Goal: Find specific page/section: Find specific page/section

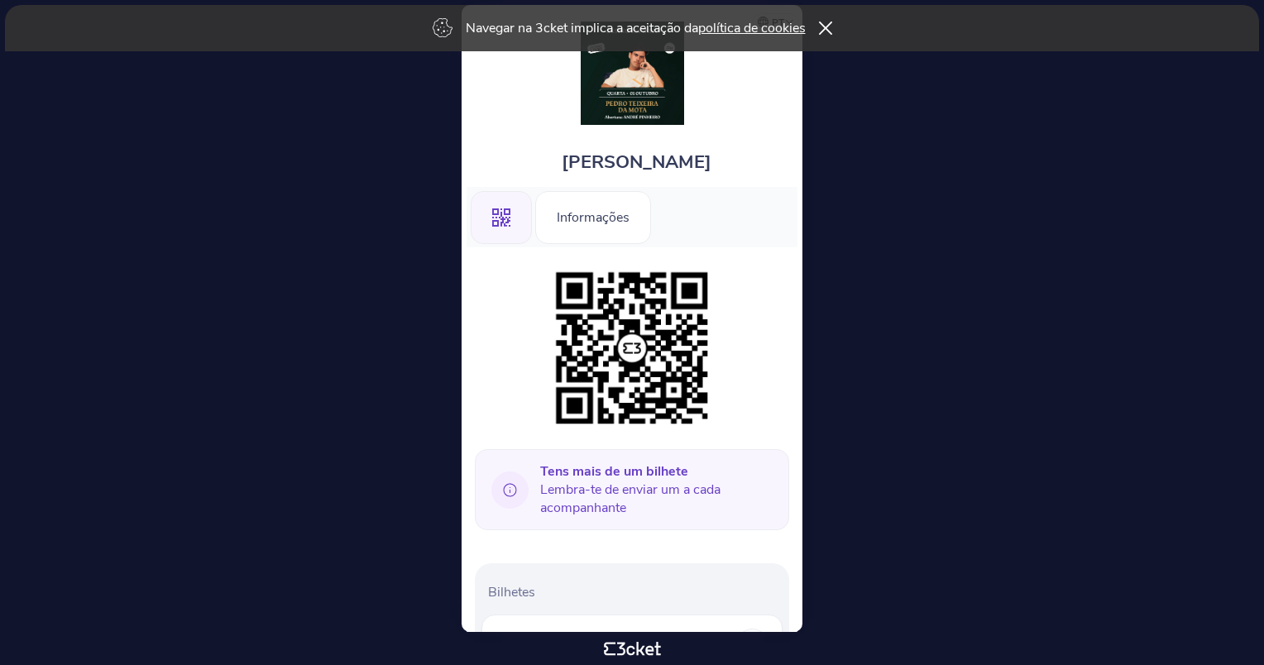
scroll to position [332, 0]
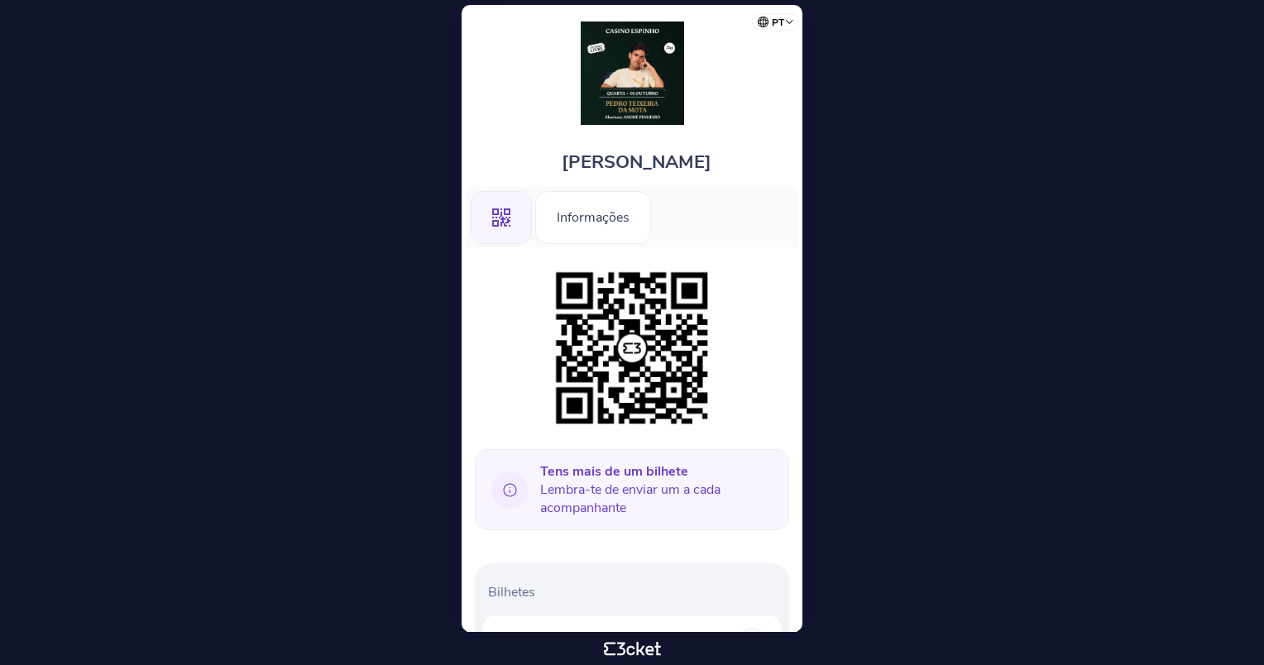
scroll to position [332, 0]
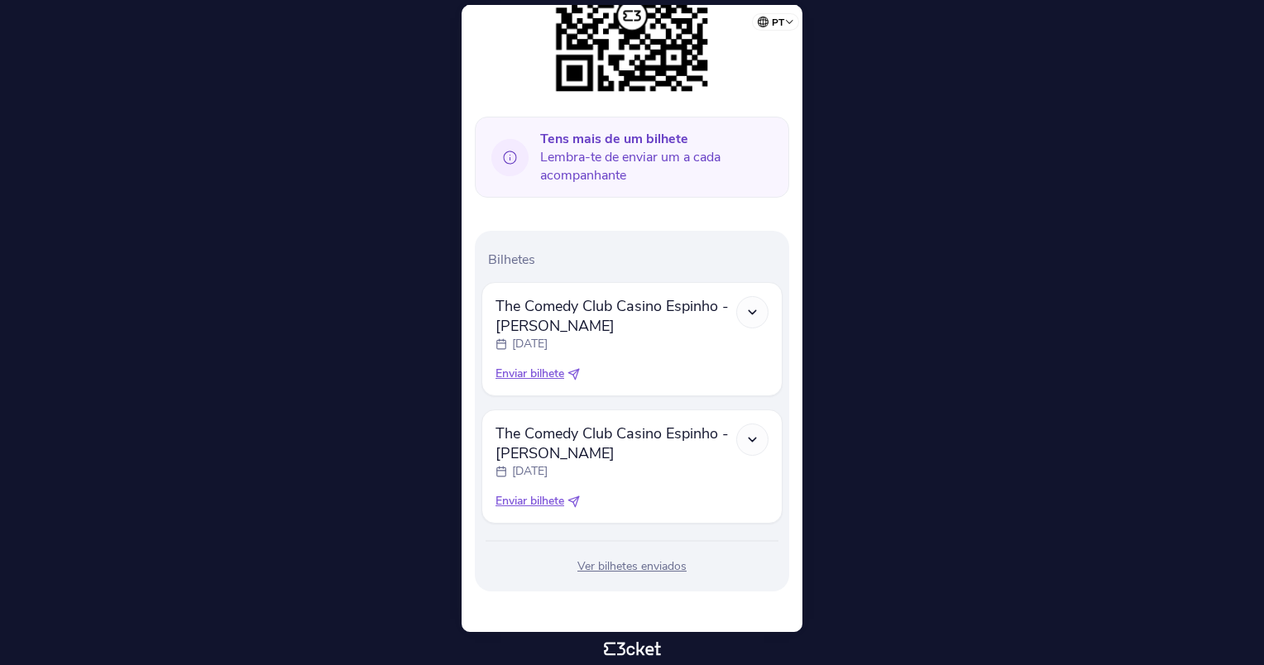
click at [757, 305] on icon at bounding box center [752, 312] width 14 height 14
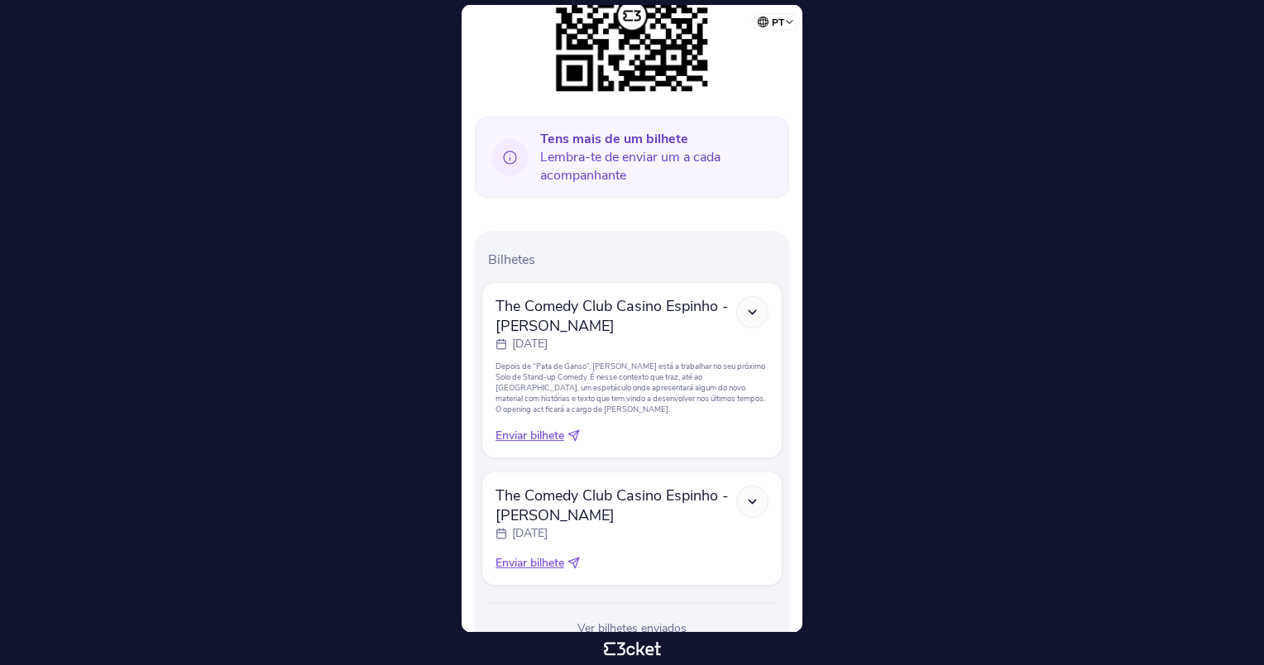
scroll to position [394, 0]
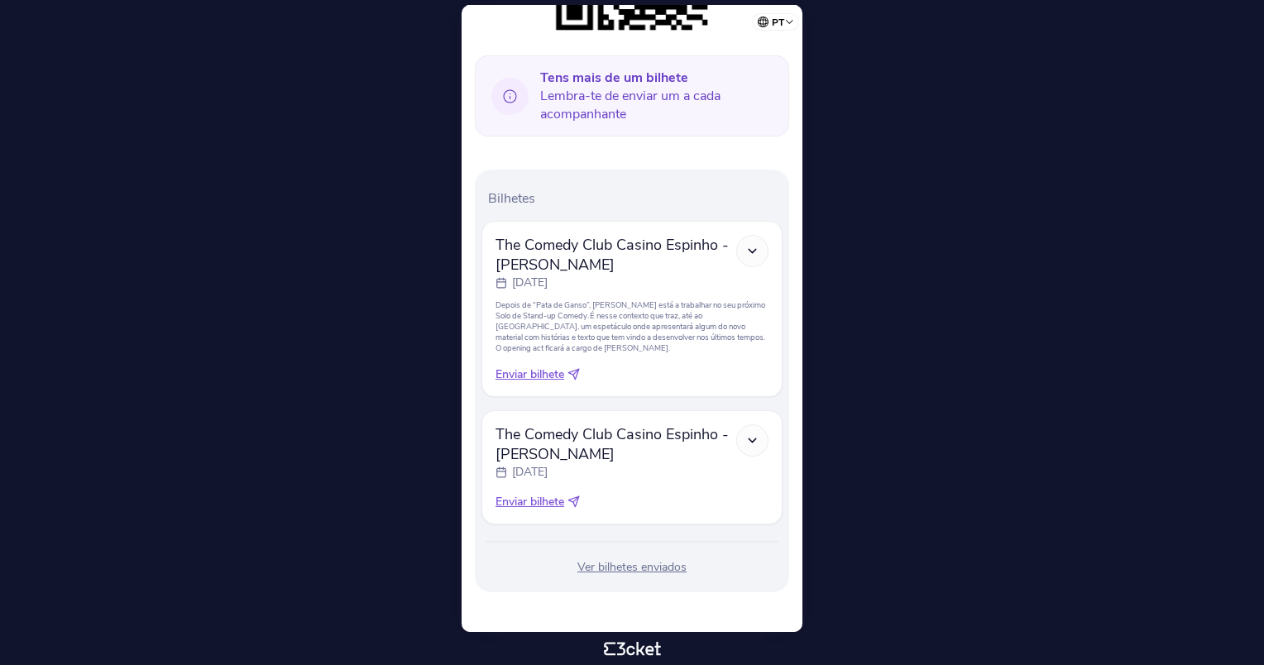
click at [846, 98] on body "pt Português (Portugal) English Español Catalan Français Ricardo trigueira .st0…" at bounding box center [632, 333] width 1250 height 652
click at [618, 569] on div "Ver bilhetes enviados" at bounding box center [631, 567] width 301 height 17
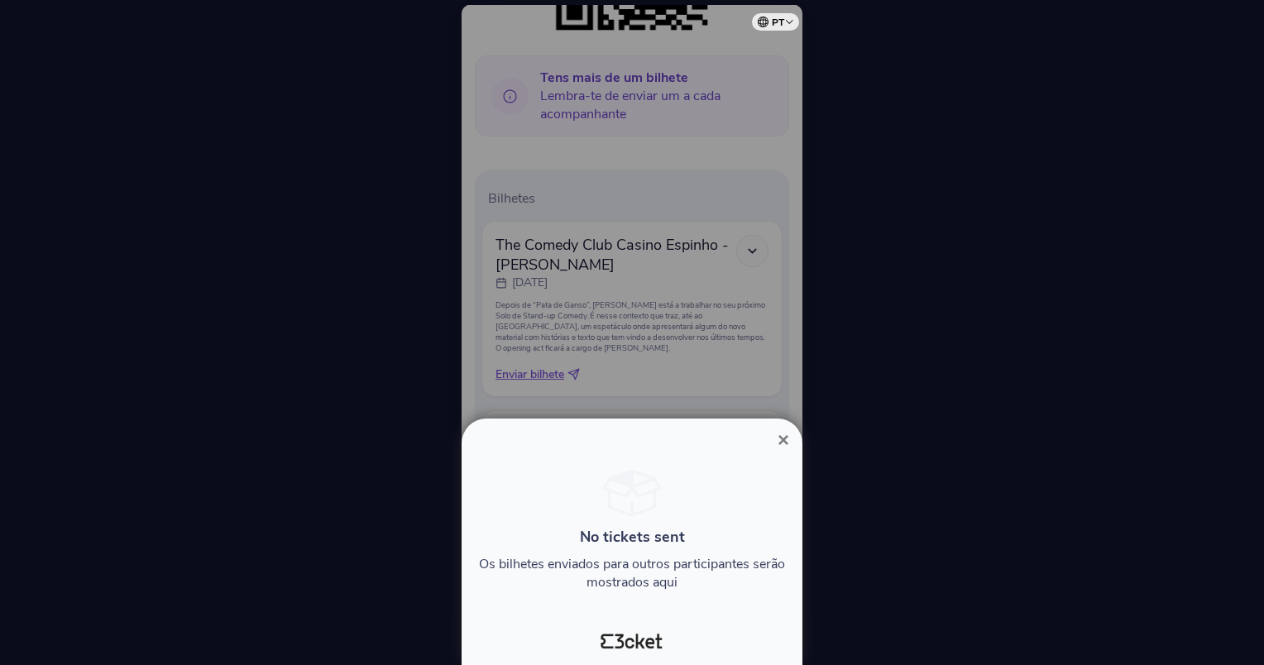
click at [787, 436] on span "×" at bounding box center [783, 439] width 12 height 22
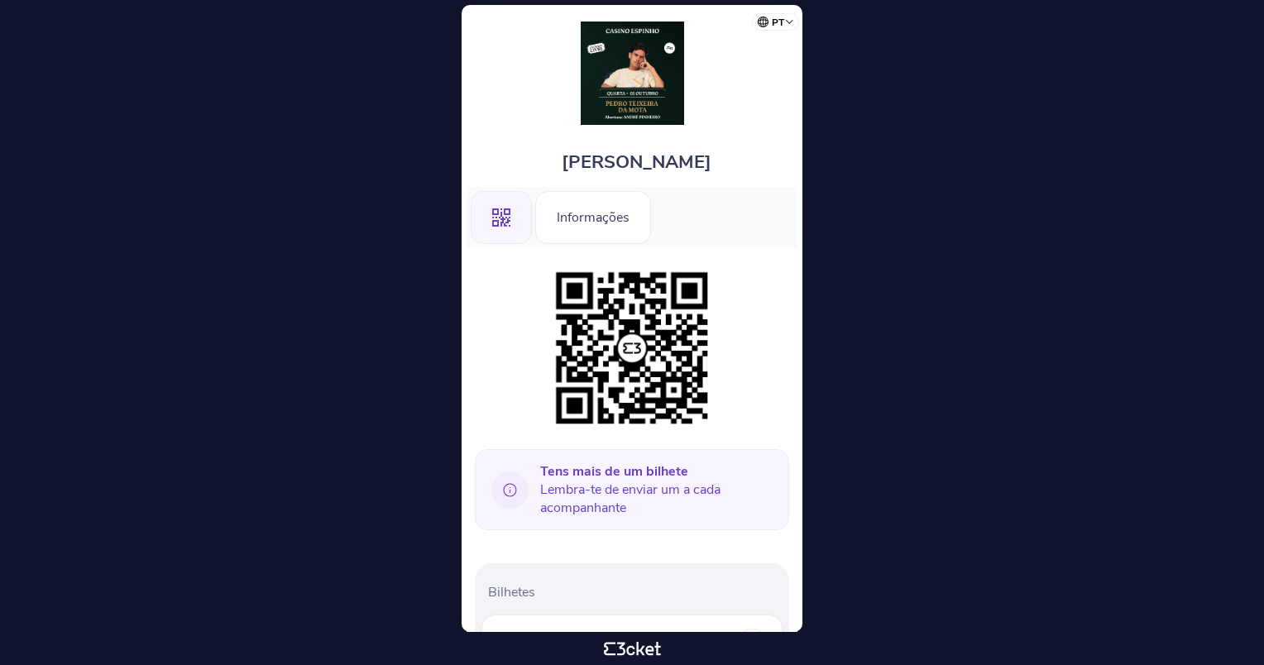
click at [654, 86] on img at bounding box center [632, 73] width 103 height 103
click at [619, 69] on img at bounding box center [632, 73] width 103 height 103
